Goal: Information Seeking & Learning: Learn about a topic

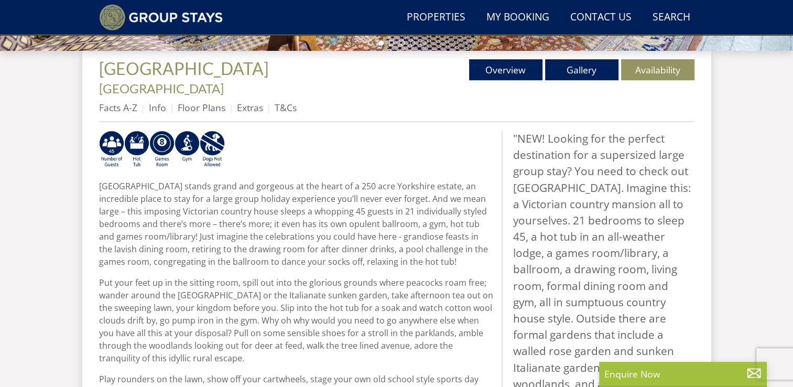
scroll to position [388, 0]
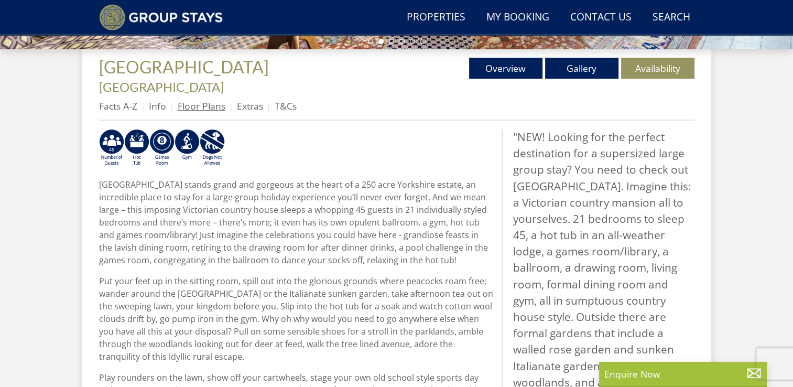
click at [210, 100] on link "Floor Plans" at bounding box center [202, 106] width 48 height 13
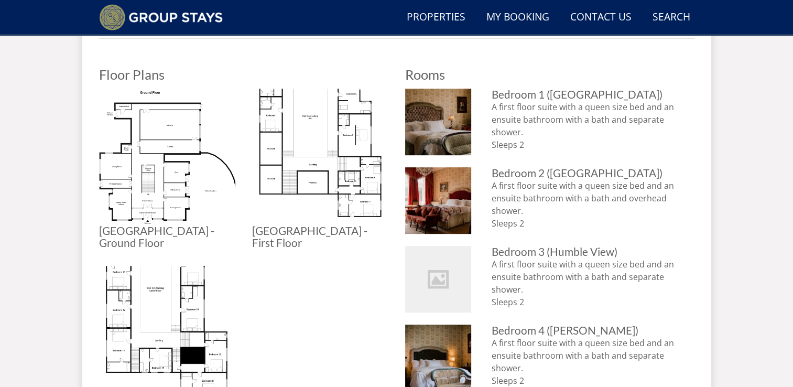
scroll to position [479, 0]
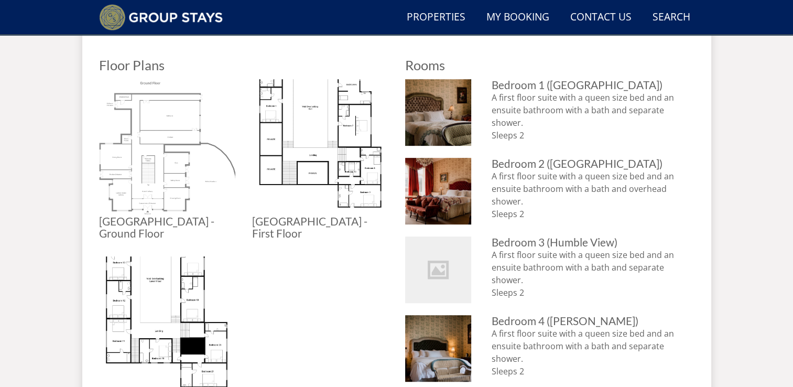
click at [171, 127] on img at bounding box center [167, 147] width 136 height 136
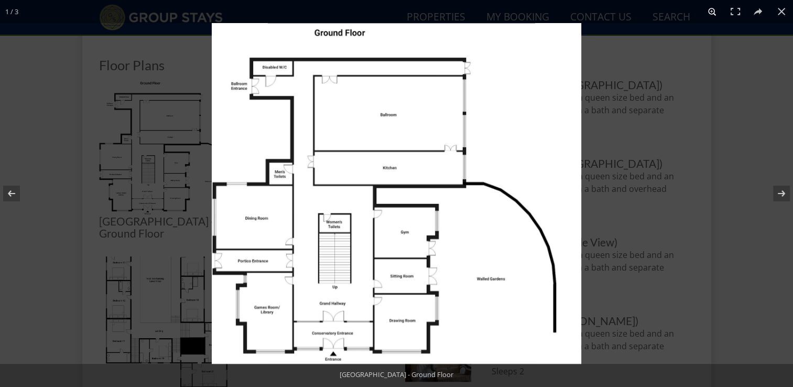
click at [714, 11] on button at bounding box center [712, 11] width 23 height 23
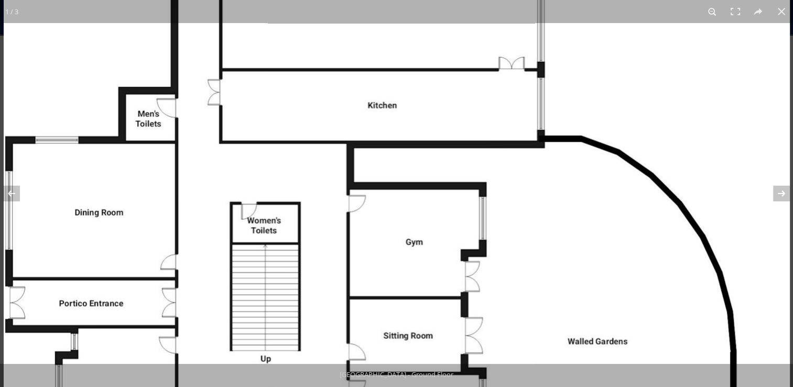
click at [720, 21] on button at bounding box center [712, 11] width 23 height 23
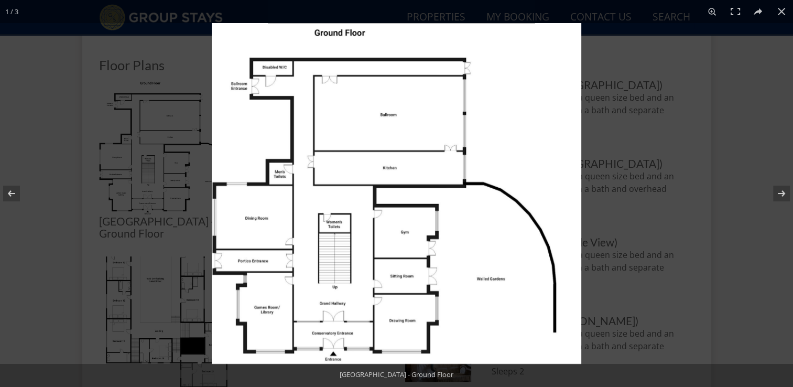
click at [555, 132] on img at bounding box center [396, 193] width 369 height 341
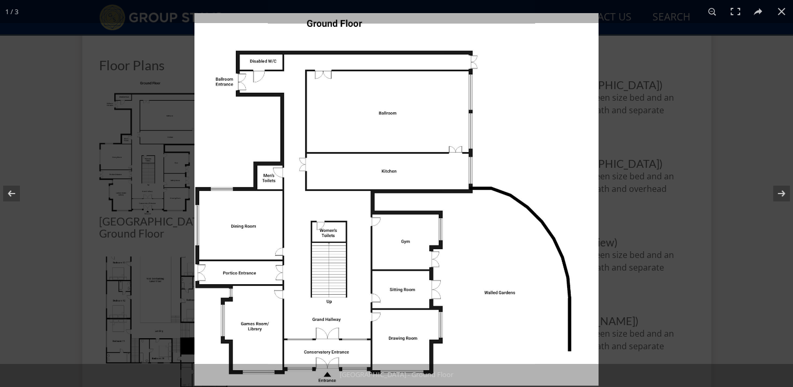
click at [555, 132] on img at bounding box center [396, 199] width 404 height 373
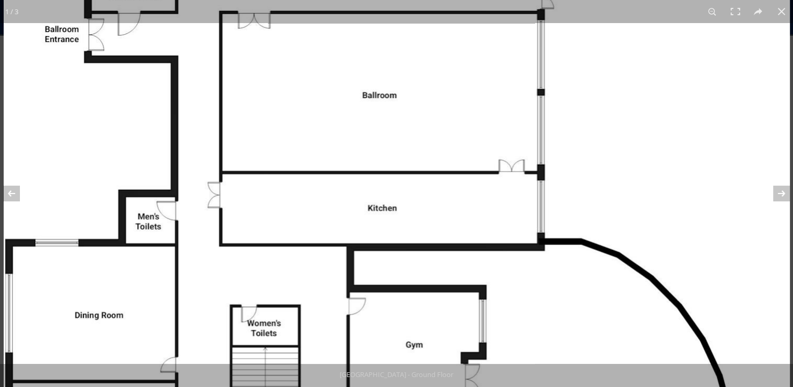
click at [555, 132] on img at bounding box center [397, 262] width 786 height 724
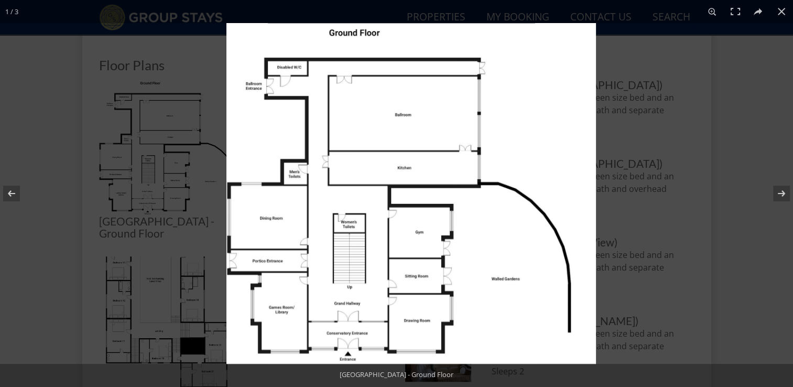
drag, startPoint x: 555, startPoint y: 132, endPoint x: 574, endPoint y: 136, distance: 18.8
click at [574, 136] on img at bounding box center [410, 193] width 369 height 341
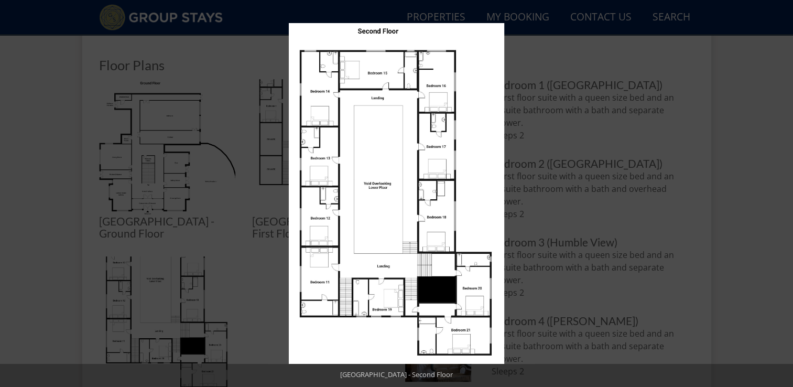
click at [553, 275] on div at bounding box center [685, 216] width 793 height 387
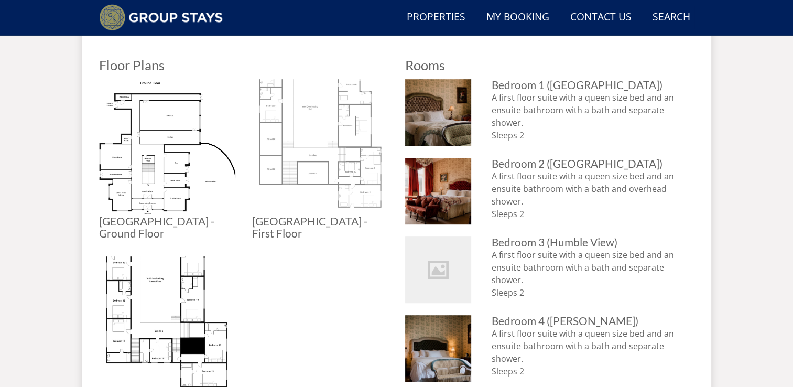
click at [276, 124] on img at bounding box center [320, 147] width 136 height 136
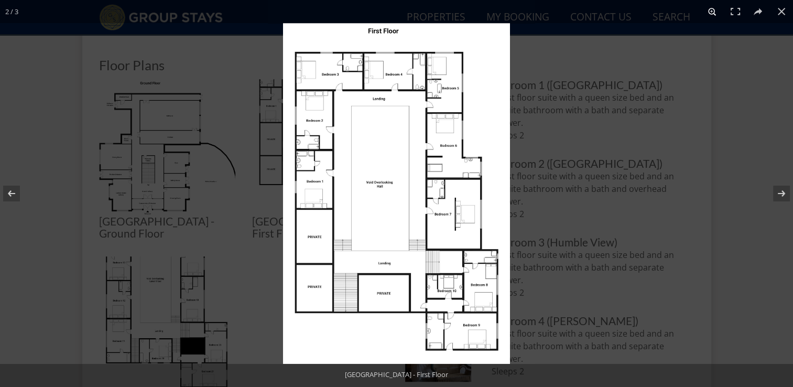
click at [706, 18] on button at bounding box center [712, 11] width 23 height 23
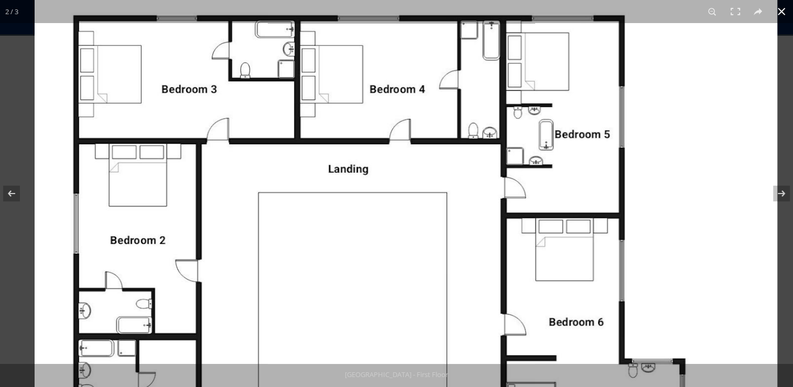
drag, startPoint x: 679, startPoint y: 86, endPoint x: 703, endPoint y: 413, distance: 327.8
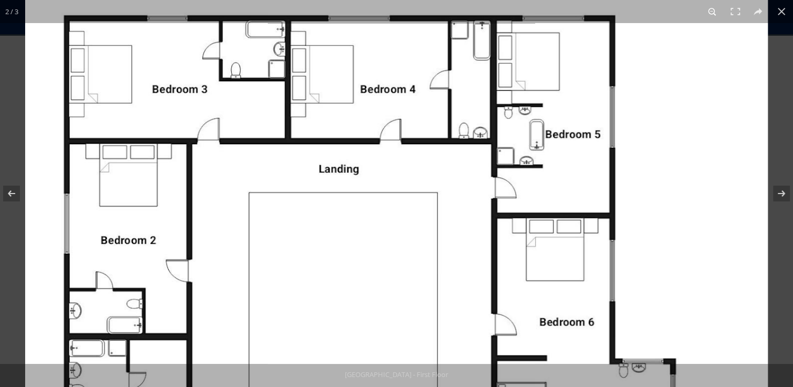
click at [715, 16] on button at bounding box center [712, 11] width 23 height 23
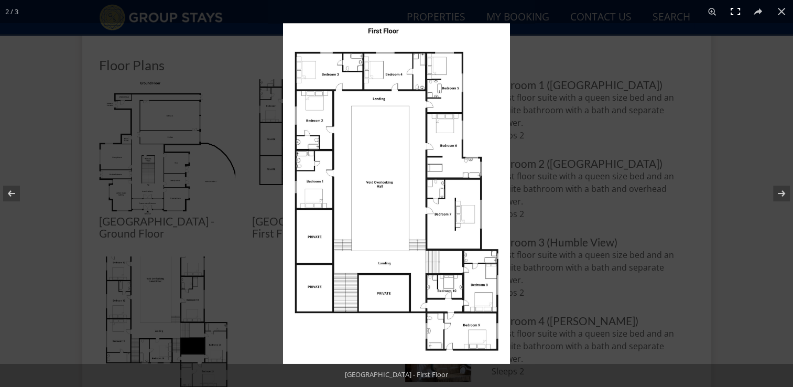
click at [736, 16] on button at bounding box center [735, 11] width 23 height 23
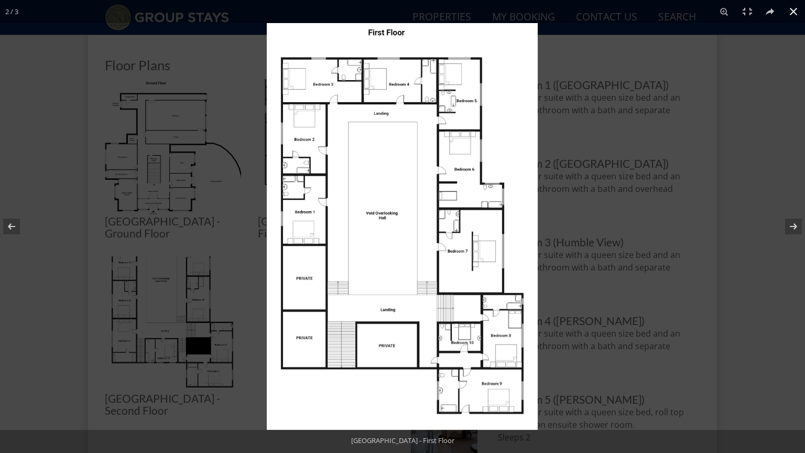
click at [669, 121] on div at bounding box center [669, 249] width 805 height 453
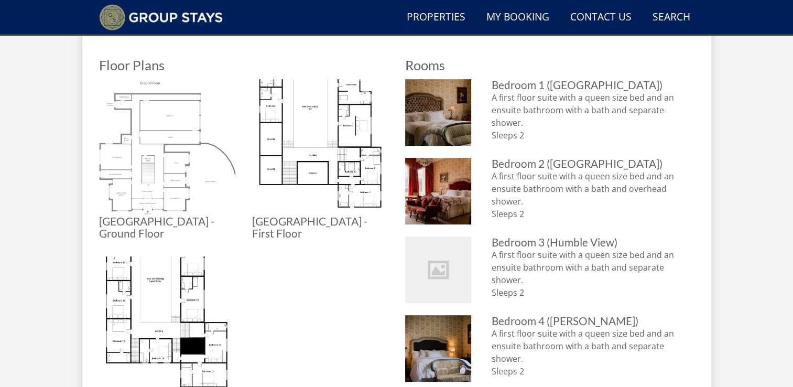
click at [166, 124] on img at bounding box center [167, 147] width 136 height 136
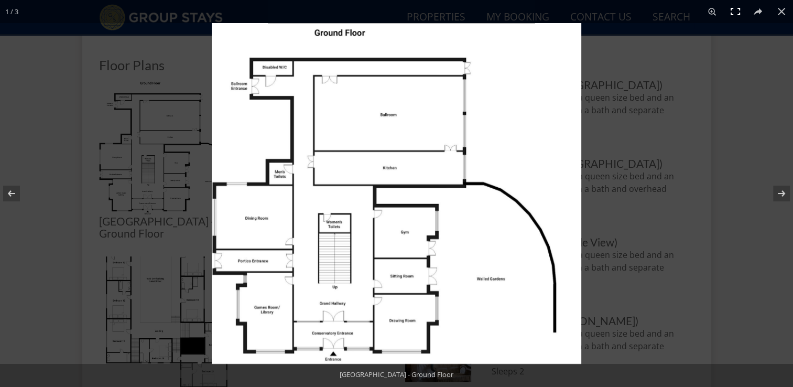
click at [736, 5] on button at bounding box center [735, 11] width 23 height 23
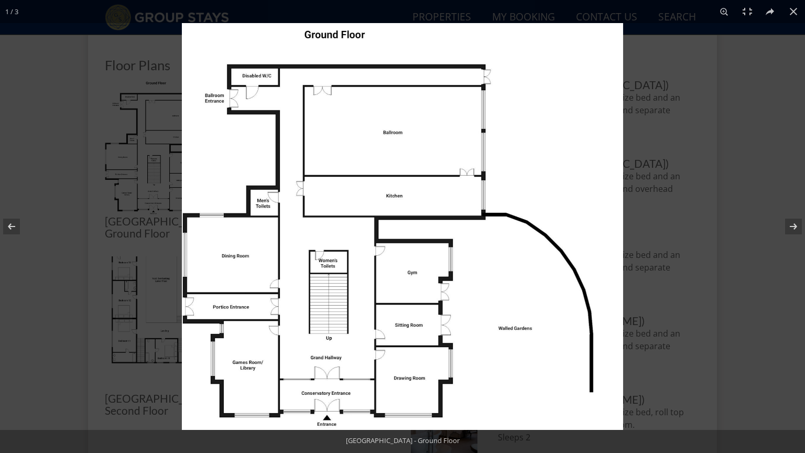
click at [473, 39] on img at bounding box center [402, 226] width 441 height 407
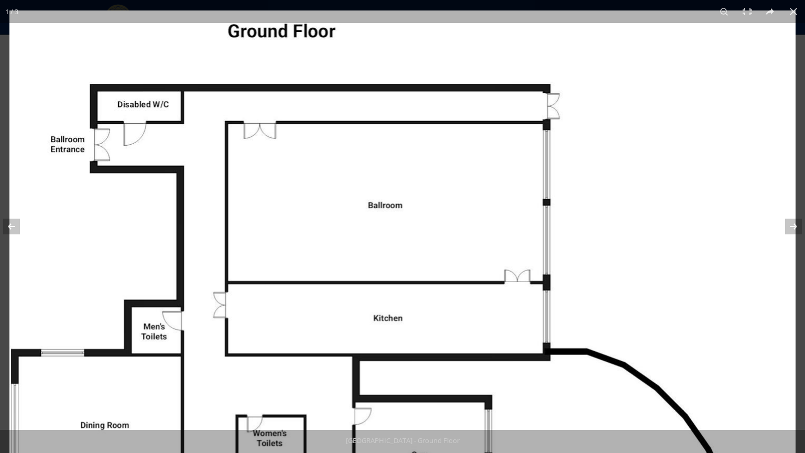
click at [473, 39] on img at bounding box center [402, 372] width 786 height 724
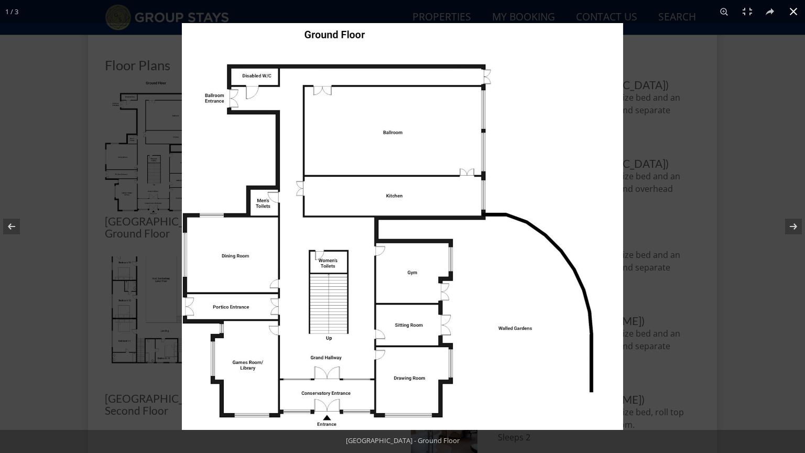
click at [792, 8] on button at bounding box center [793, 11] width 23 height 23
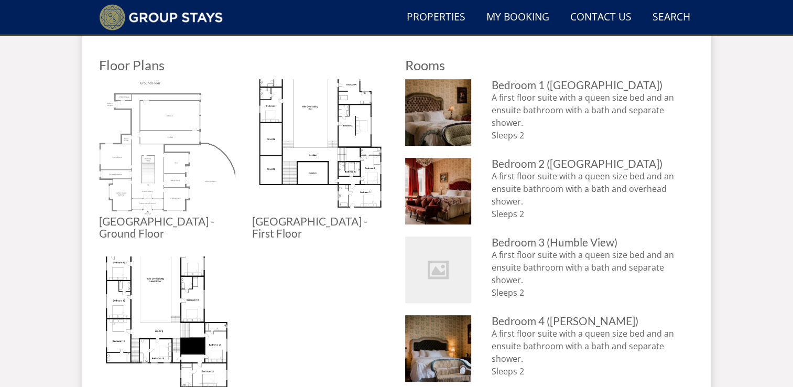
click at [205, 184] on img at bounding box center [167, 147] width 136 height 136
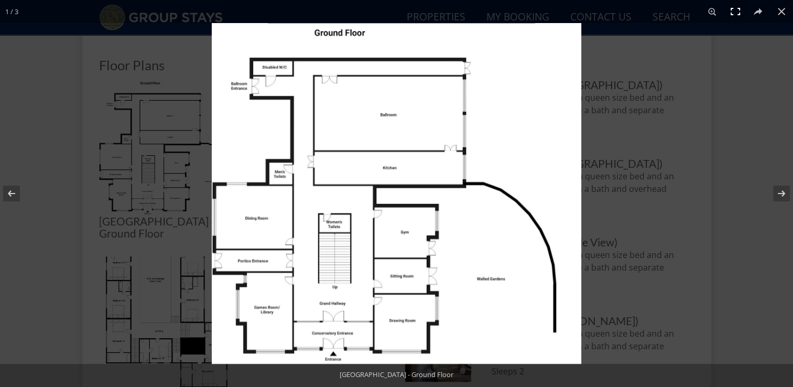
click at [736, 20] on button at bounding box center [735, 11] width 23 height 23
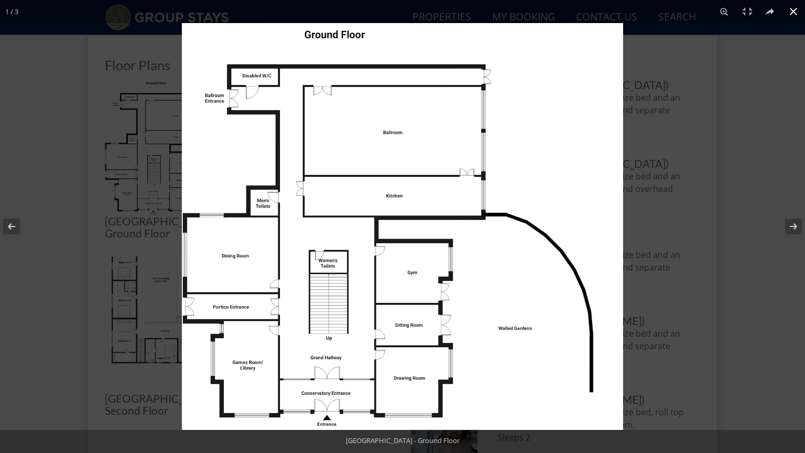
click at [789, 11] on button at bounding box center [793, 11] width 23 height 23
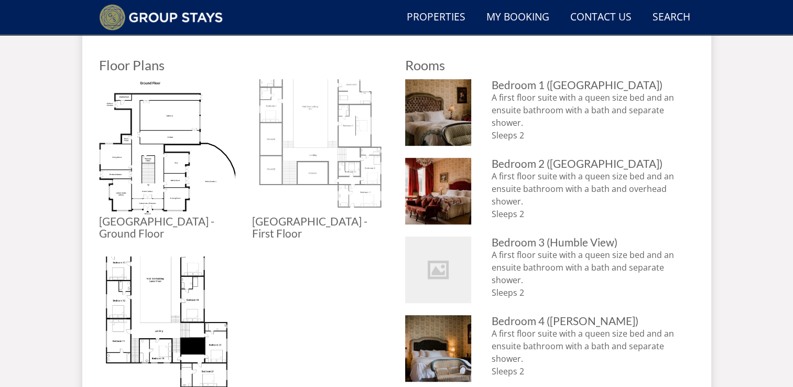
click at [300, 166] on img at bounding box center [320, 147] width 136 height 136
